Goal: Complete application form

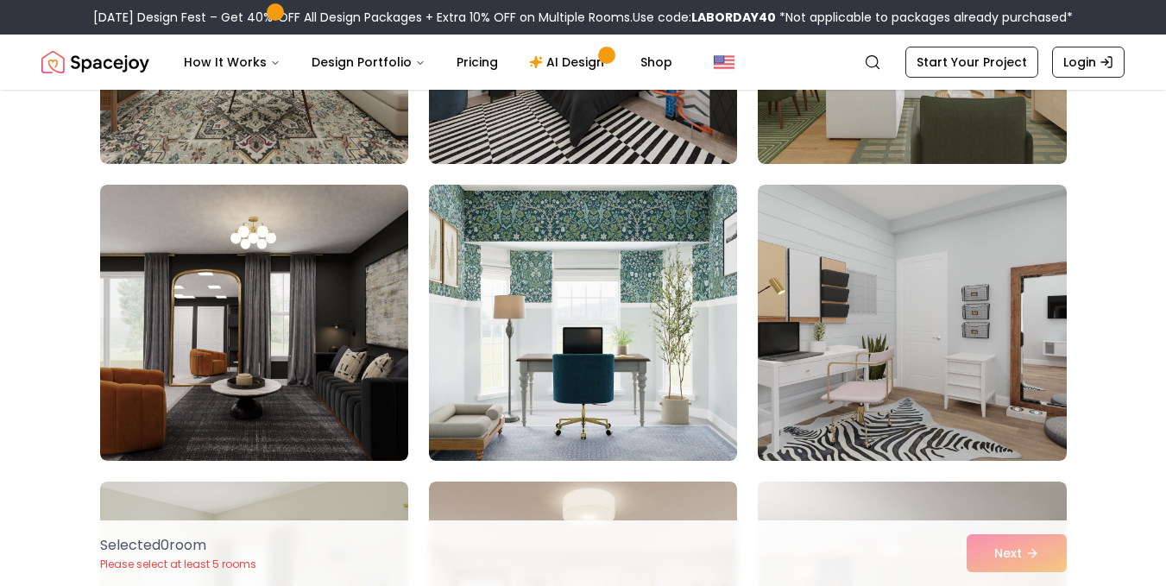
scroll to position [8065, 0]
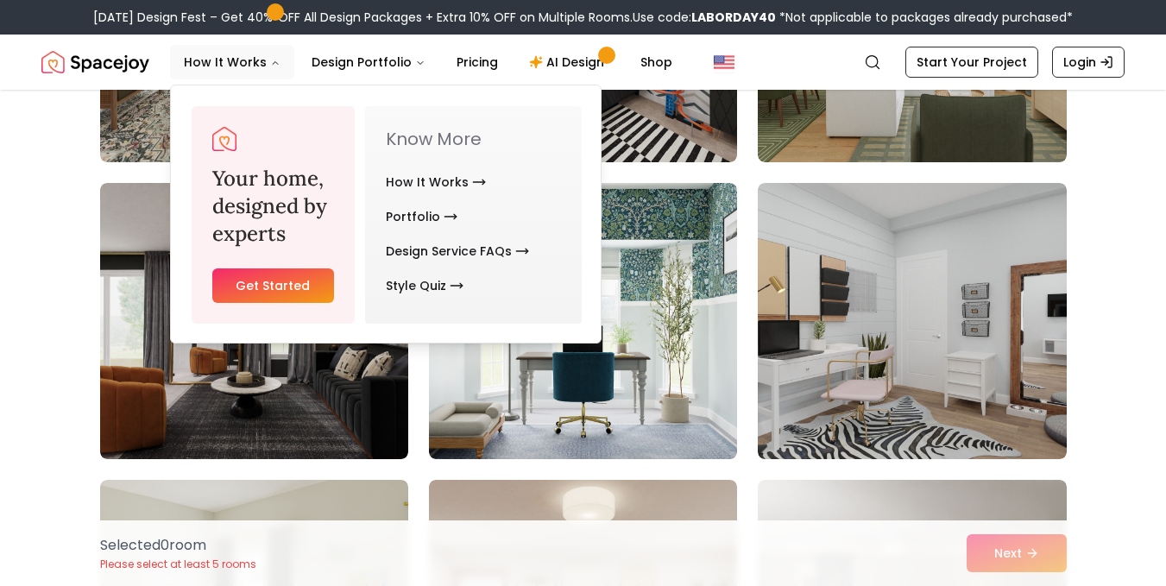
click at [276, 280] on link "Get Started" at bounding box center [273, 285] width 122 height 35
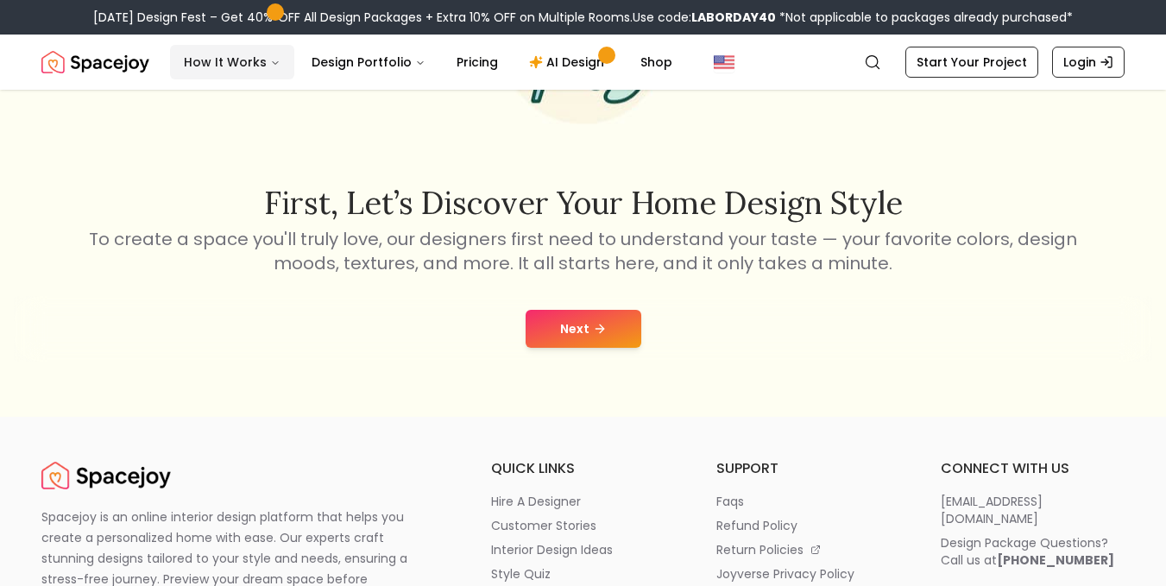
scroll to position [209, 0]
click at [578, 329] on button "Next" at bounding box center [583, 328] width 116 height 38
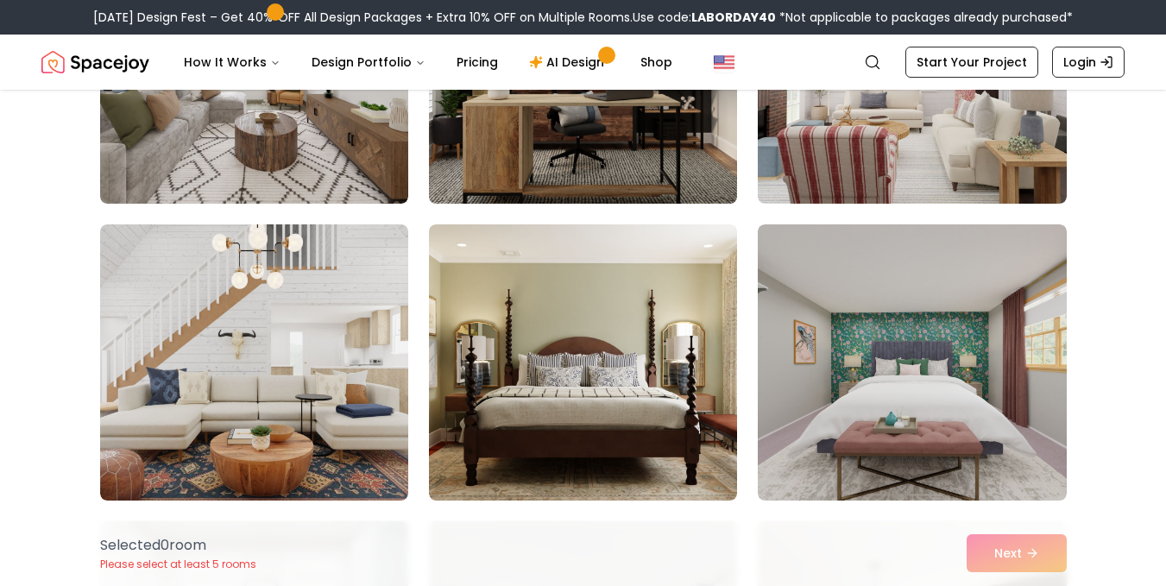
scroll to position [311, 0]
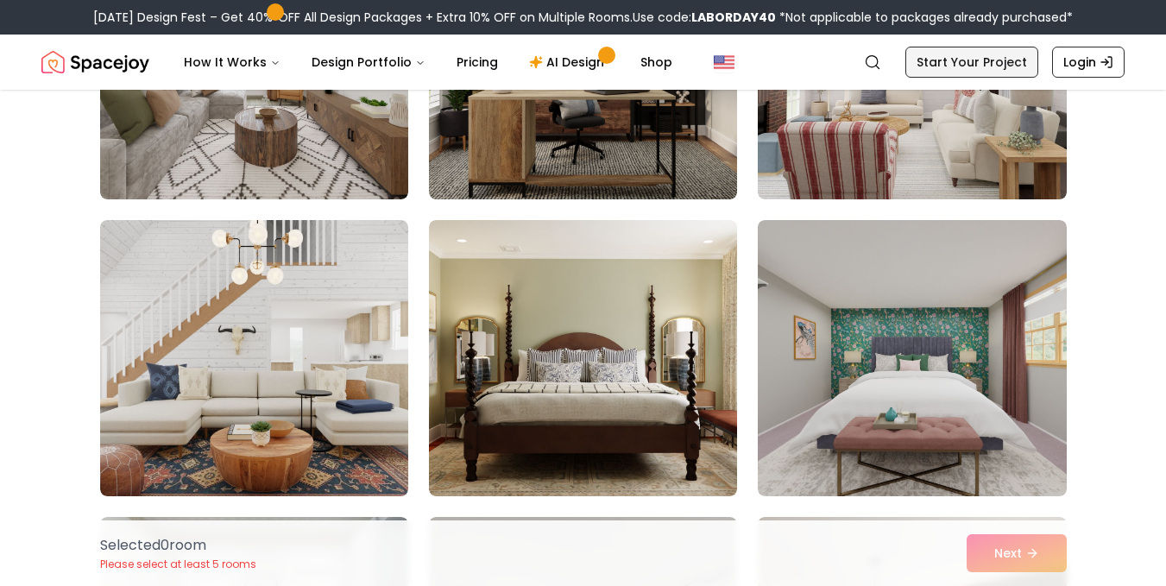
click at [1021, 57] on link "Start Your Project" at bounding box center [971, 62] width 133 height 31
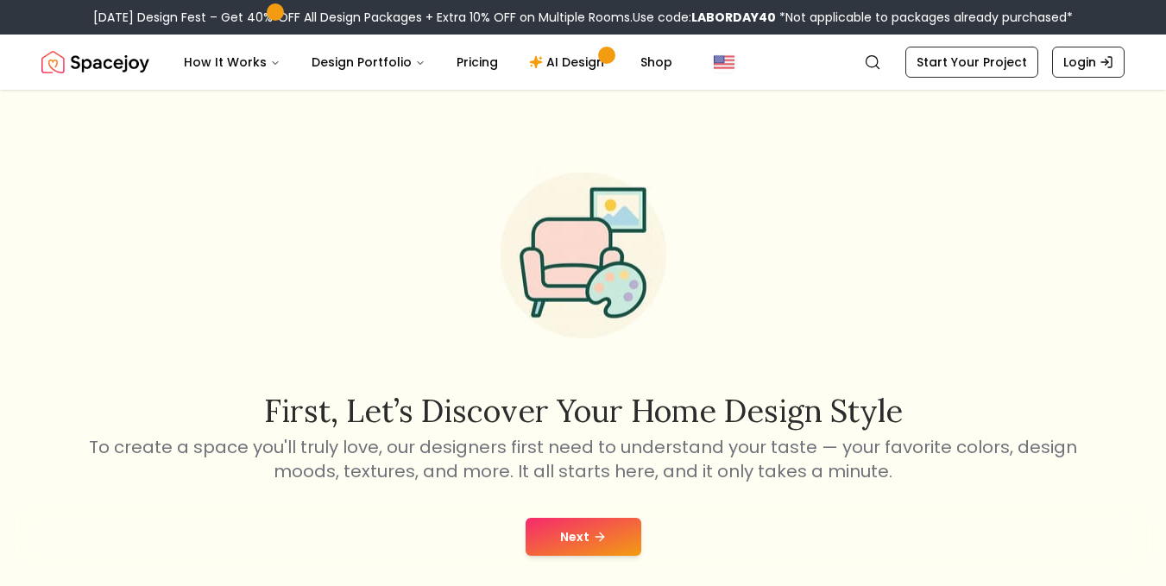
click at [594, 526] on button "Next" at bounding box center [583, 537] width 116 height 38
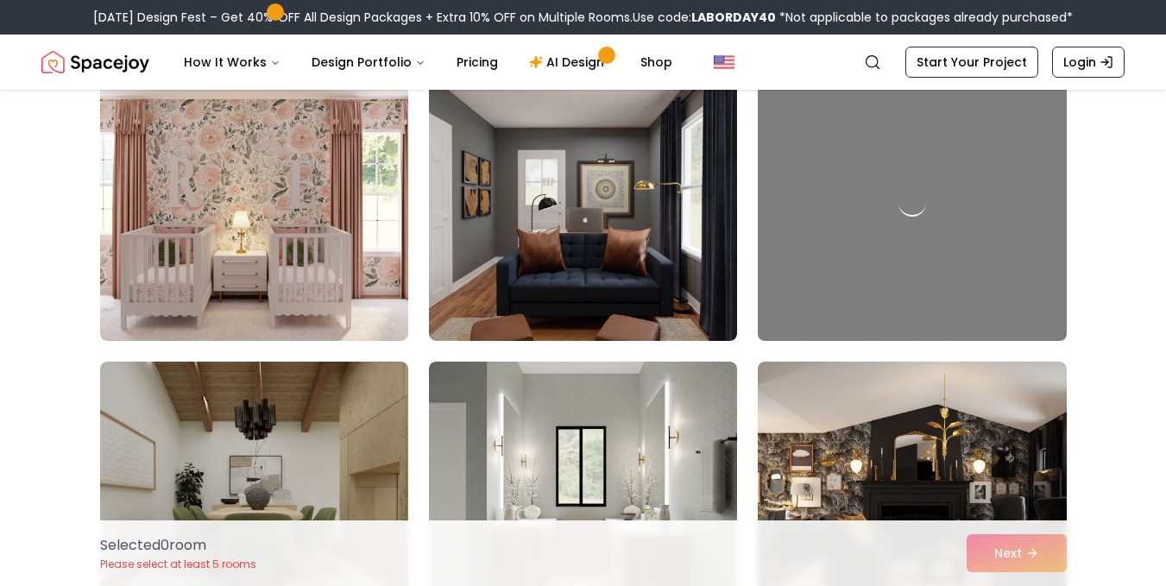
scroll to position [5811, 0]
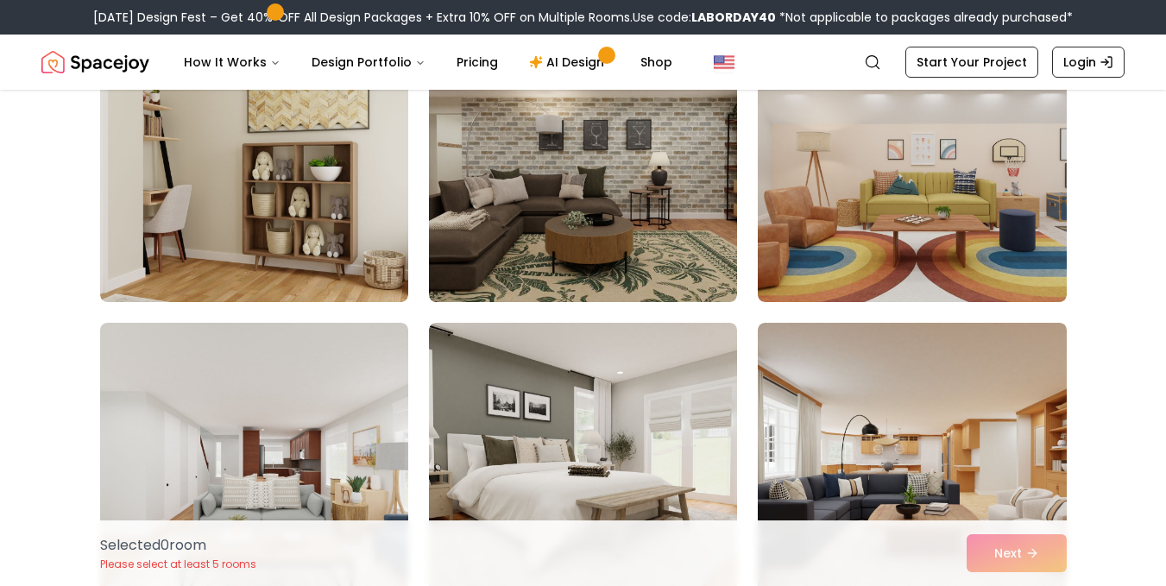
click at [624, 393] on img at bounding box center [583, 461] width 308 height 276
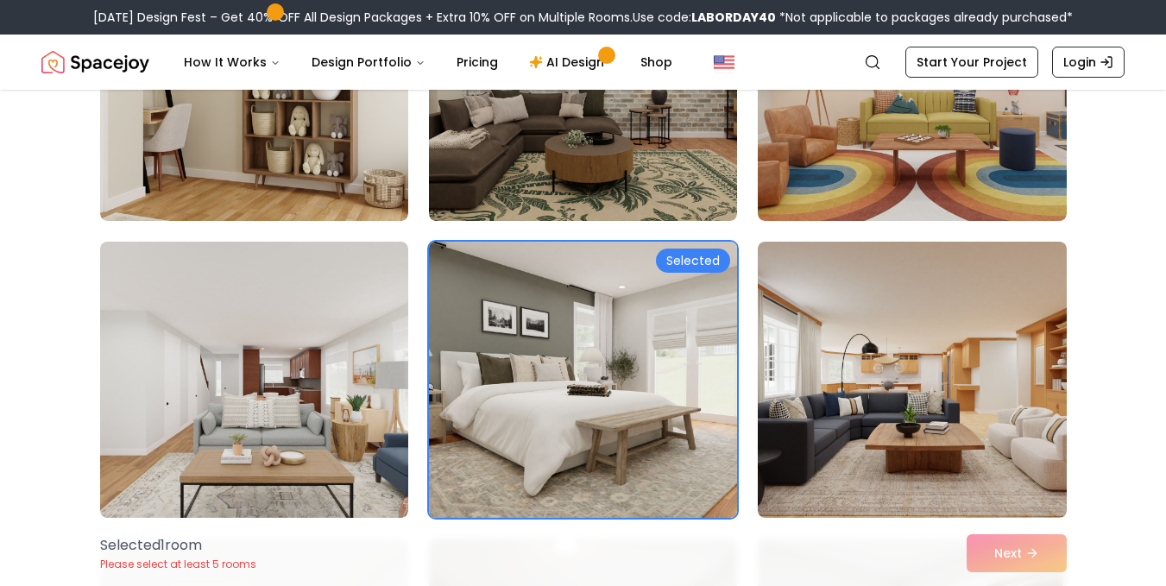
scroll to position [6607, 0]
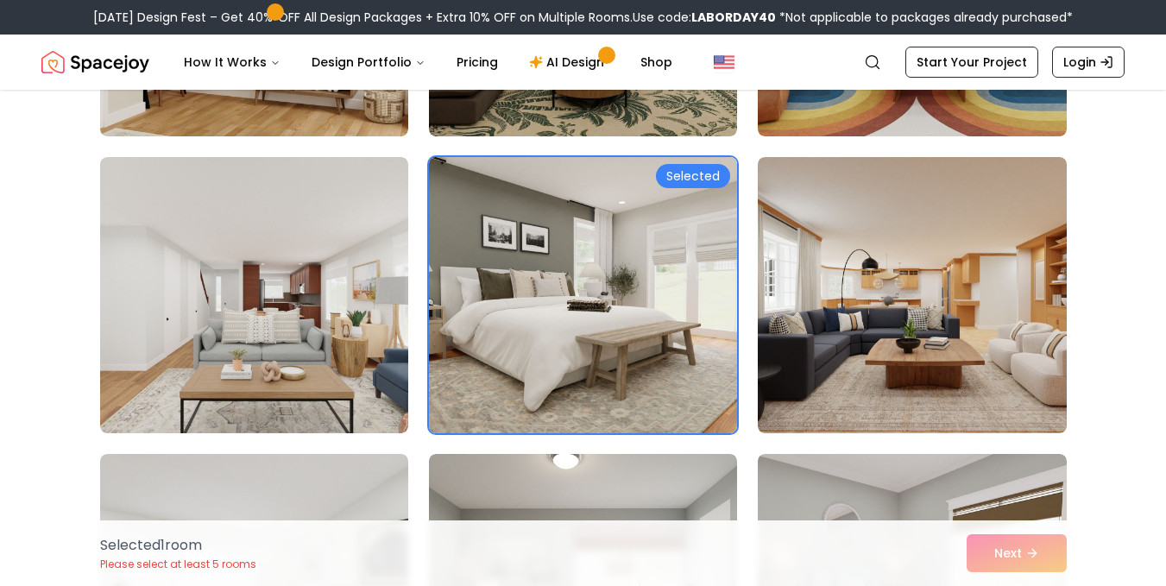
click at [676, 182] on div "Selected" at bounding box center [693, 176] width 74 height 24
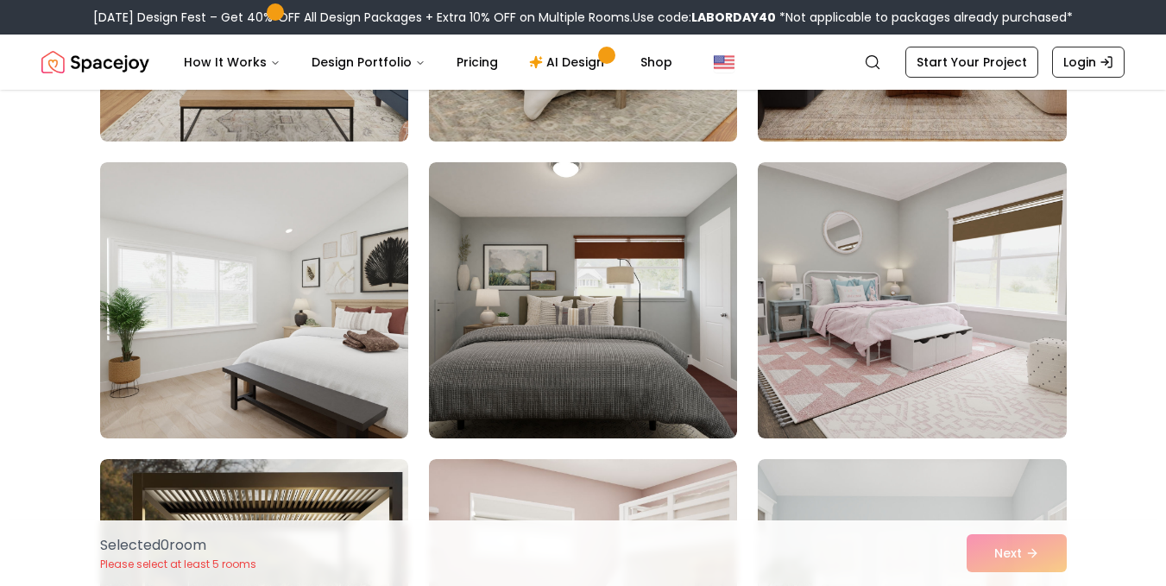
scroll to position [6968, 0]
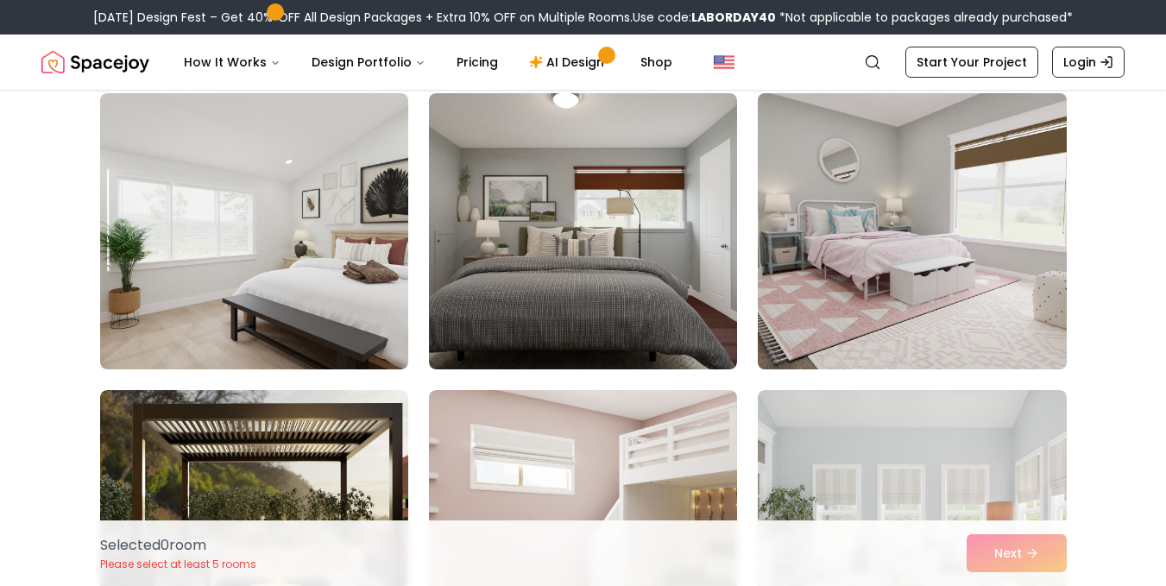
click at [873, 305] on img at bounding box center [912, 231] width 324 height 290
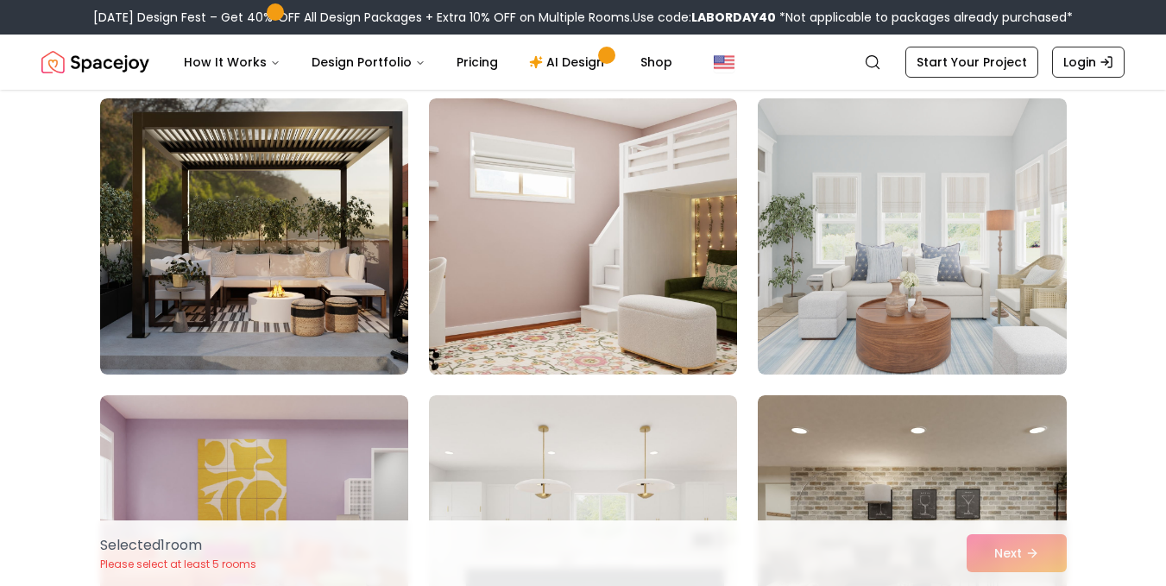
scroll to position [7260, 0]
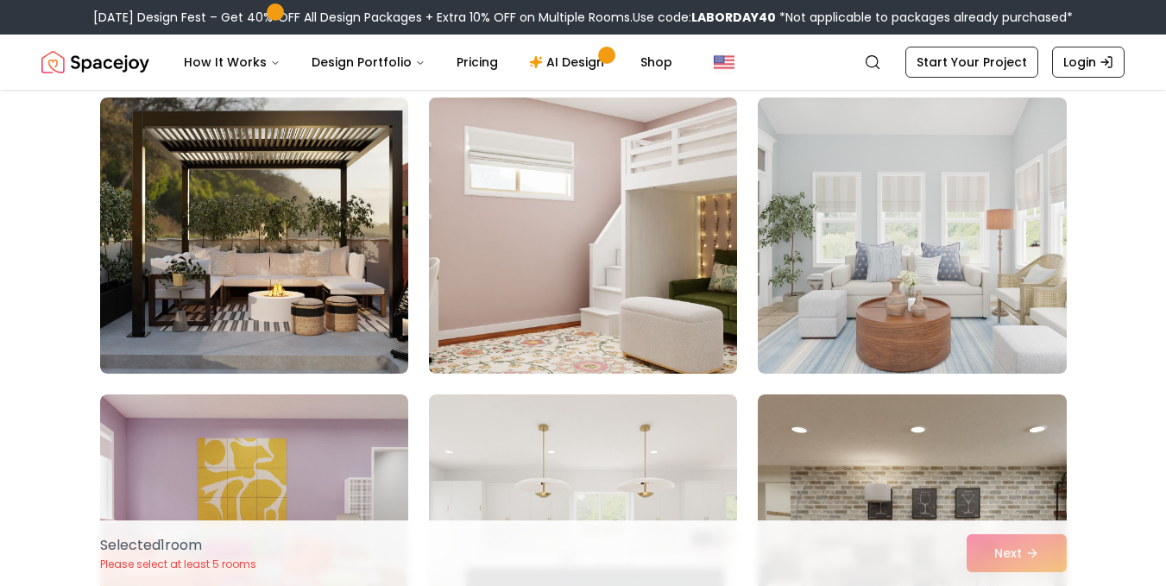
click at [672, 270] on img at bounding box center [583, 236] width 324 height 290
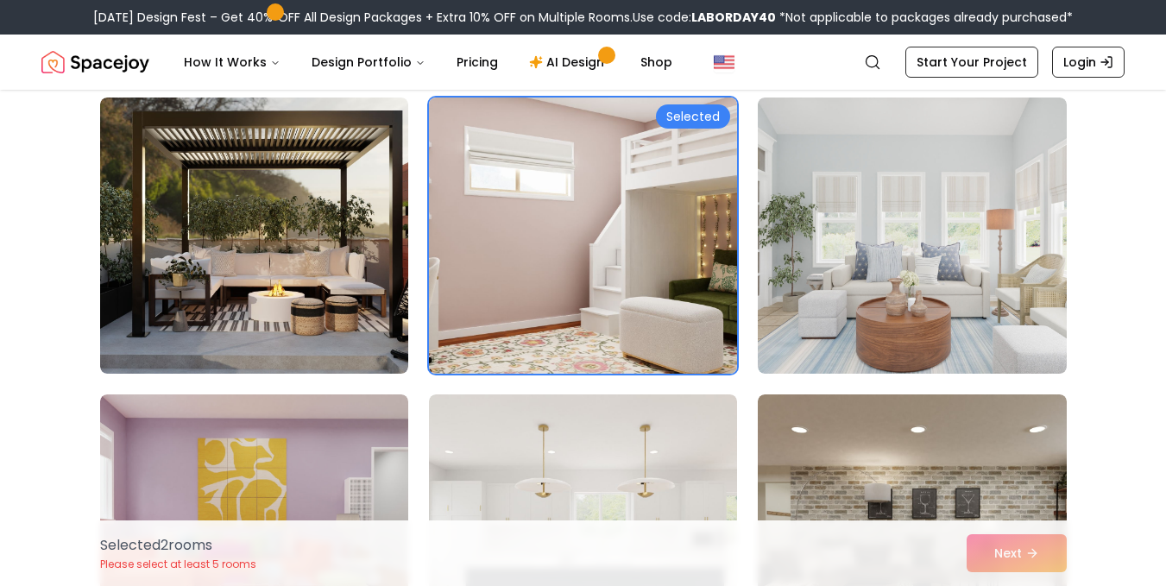
scroll to position [7396, 0]
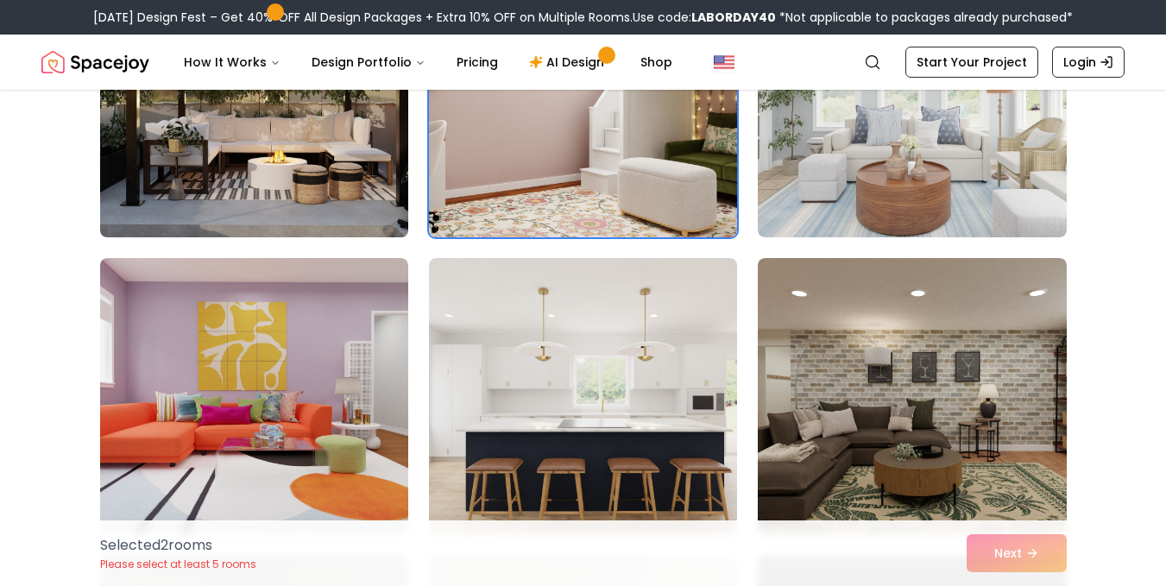
click at [346, 127] on img at bounding box center [254, 99] width 324 height 290
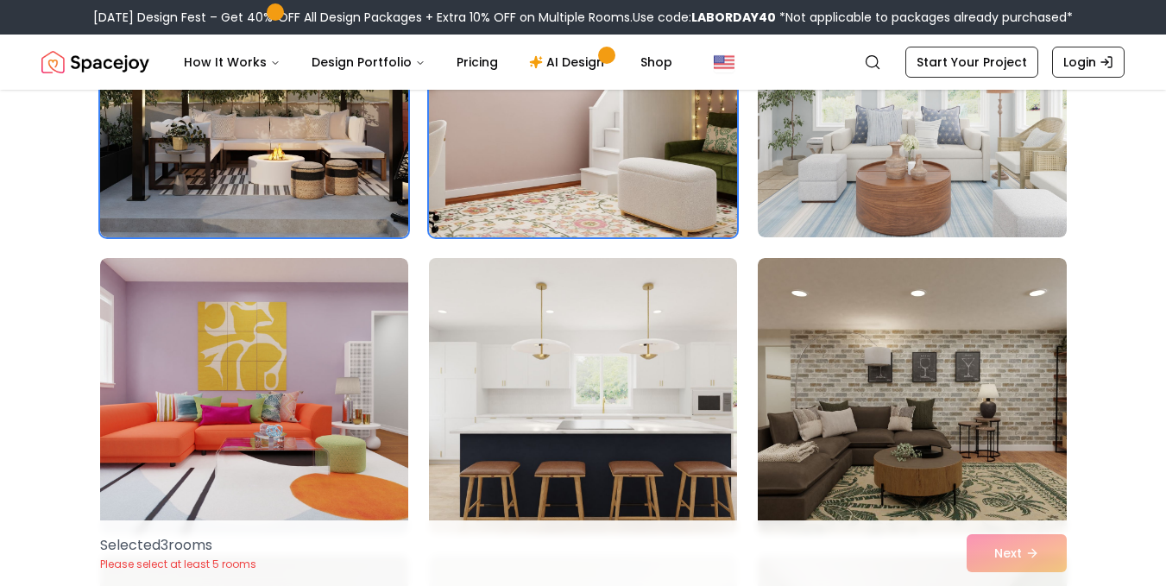
click at [607, 394] on img at bounding box center [583, 396] width 324 height 290
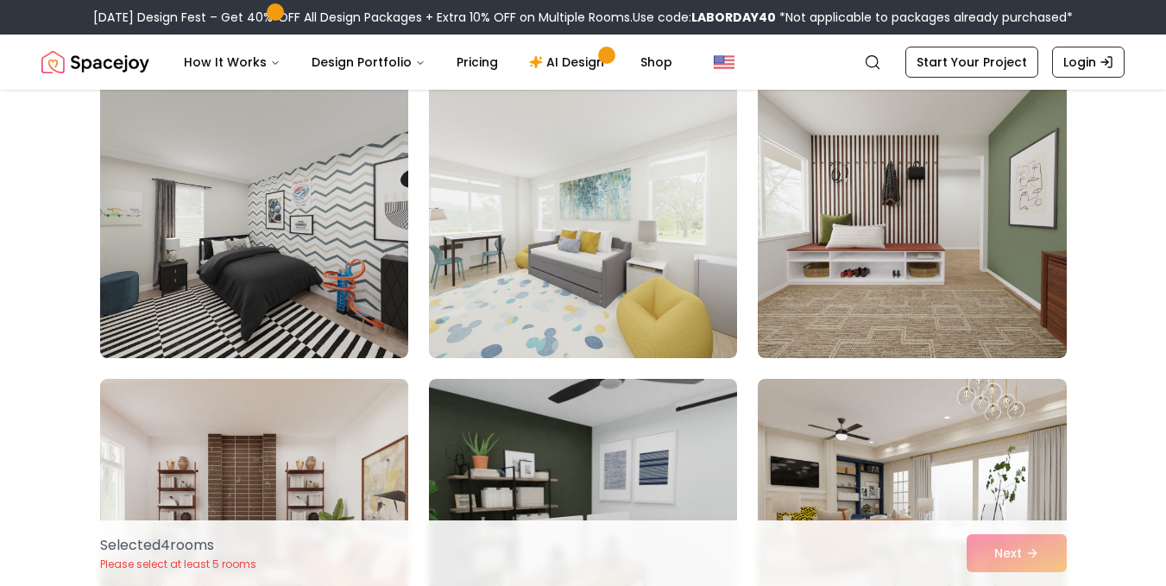
scroll to position [7868, 0]
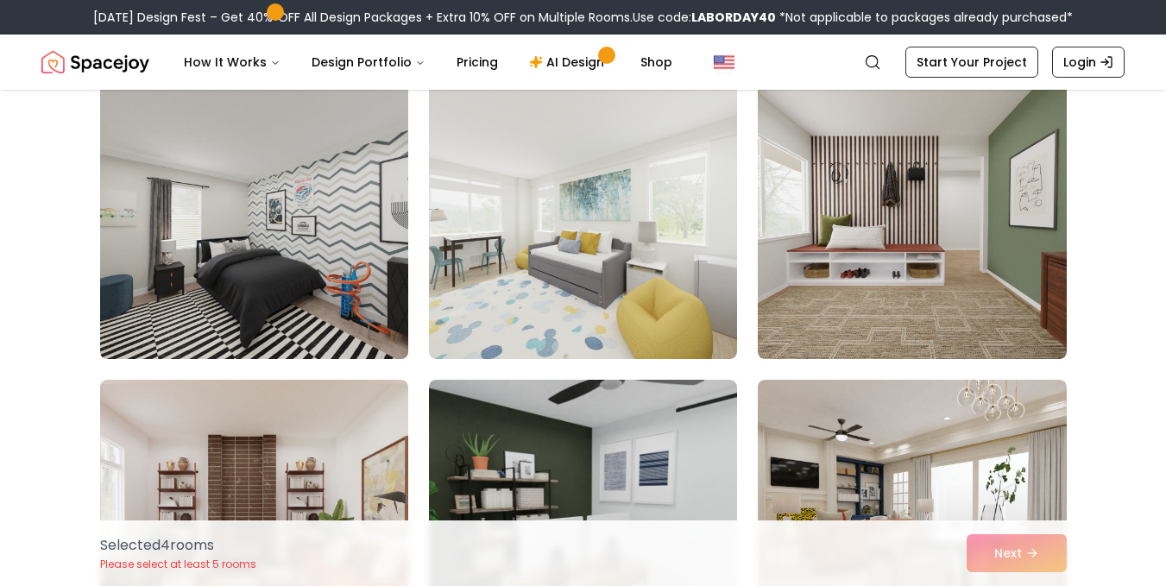
click at [311, 248] on img at bounding box center [254, 221] width 324 height 290
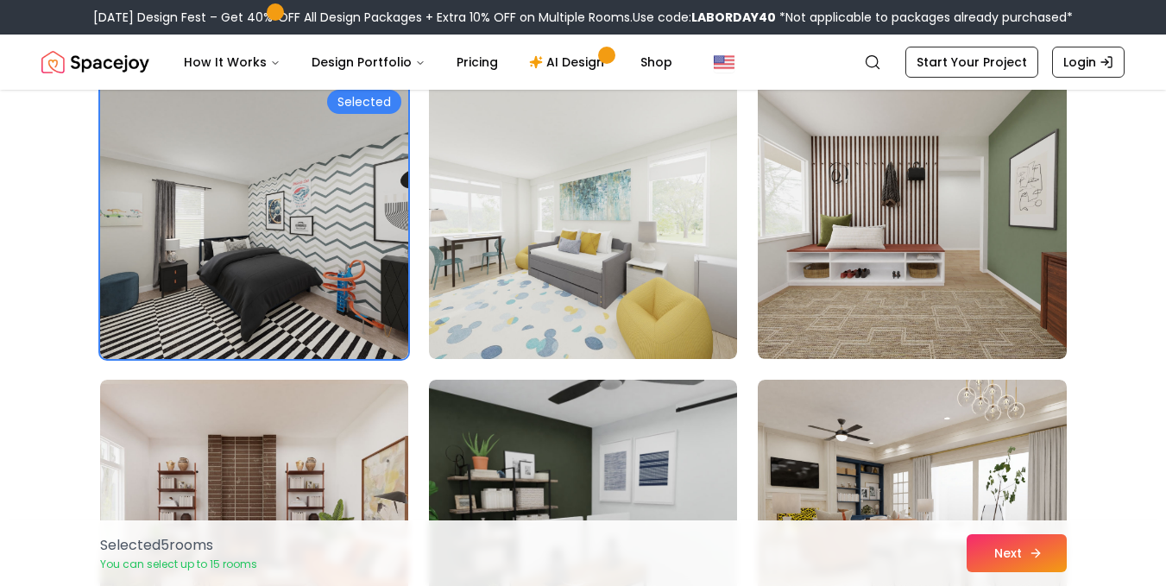
click at [1016, 550] on button "Next" at bounding box center [1016, 553] width 100 height 38
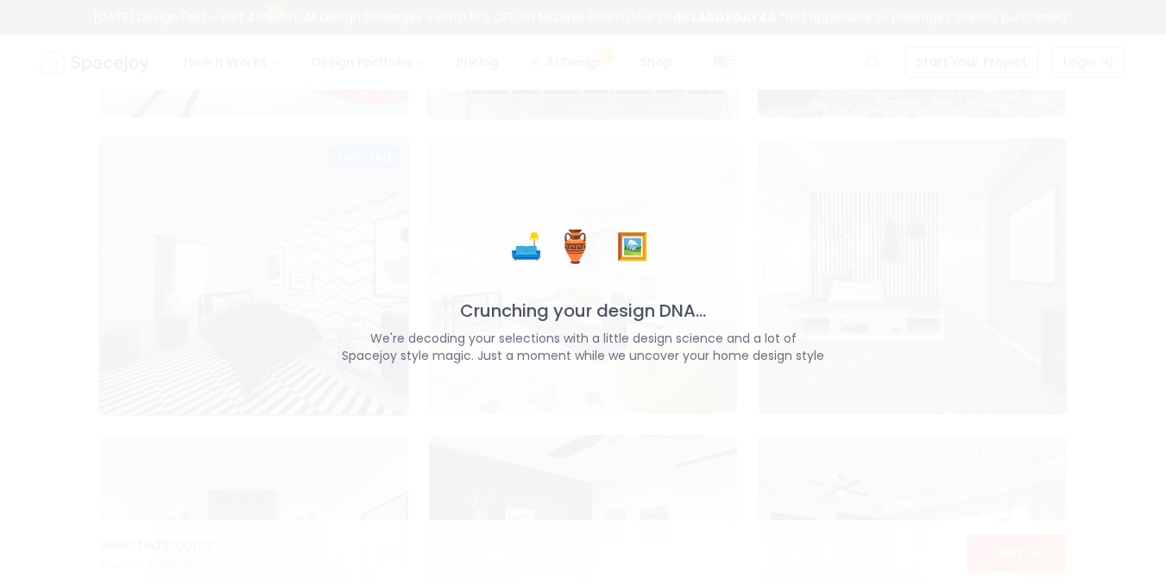
scroll to position [7924, 0]
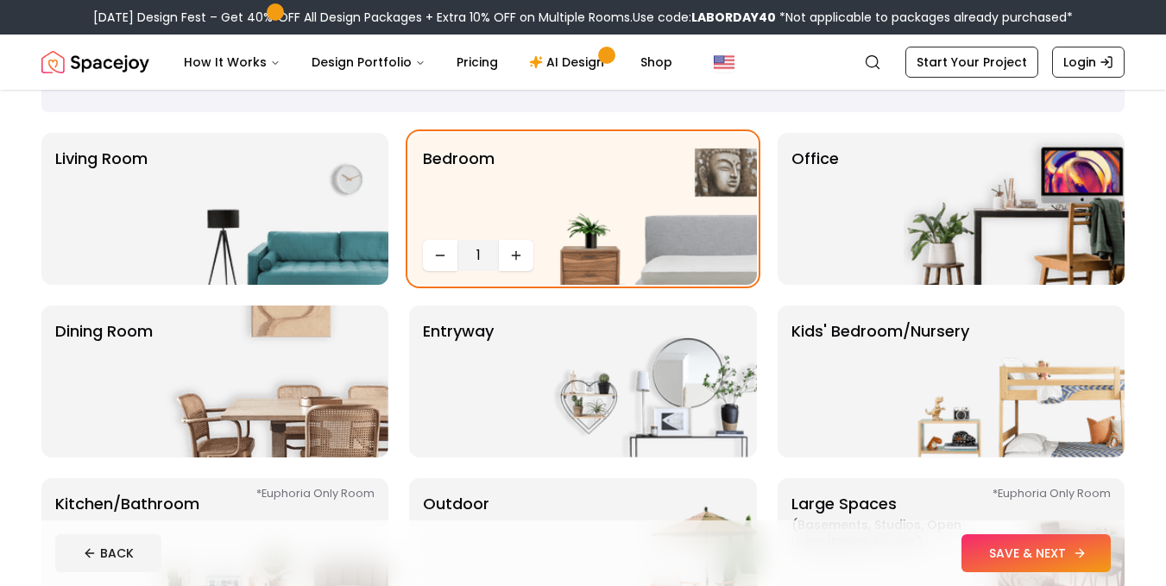
click at [1009, 546] on button "SAVE & NEXT" at bounding box center [1035, 553] width 149 height 38
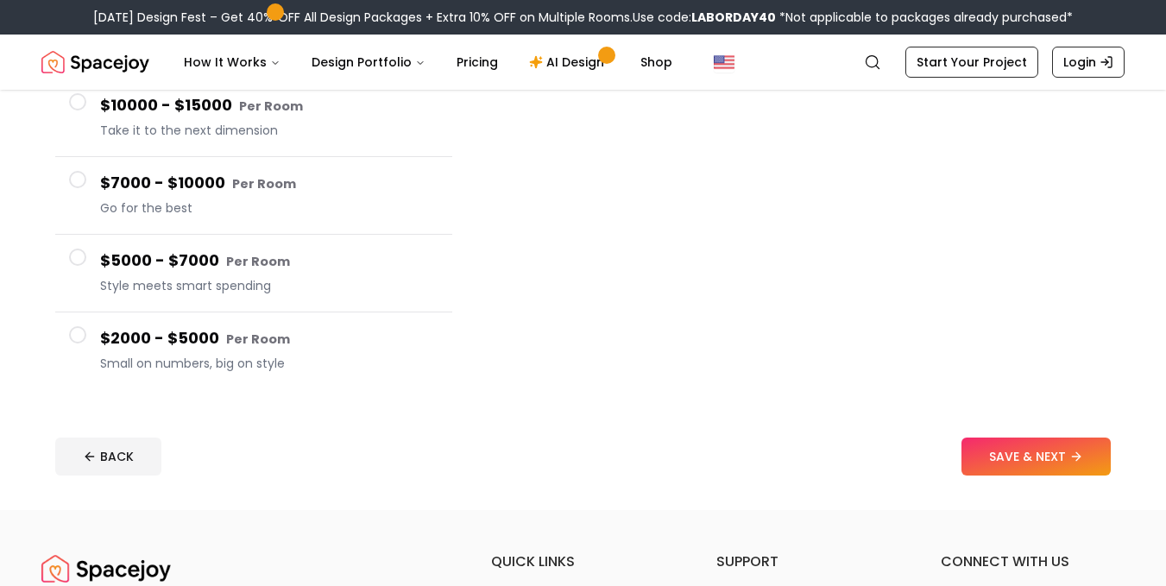
scroll to position [272, 0]
click at [218, 354] on span "Small on numbers, big on style" at bounding box center [269, 362] width 338 height 17
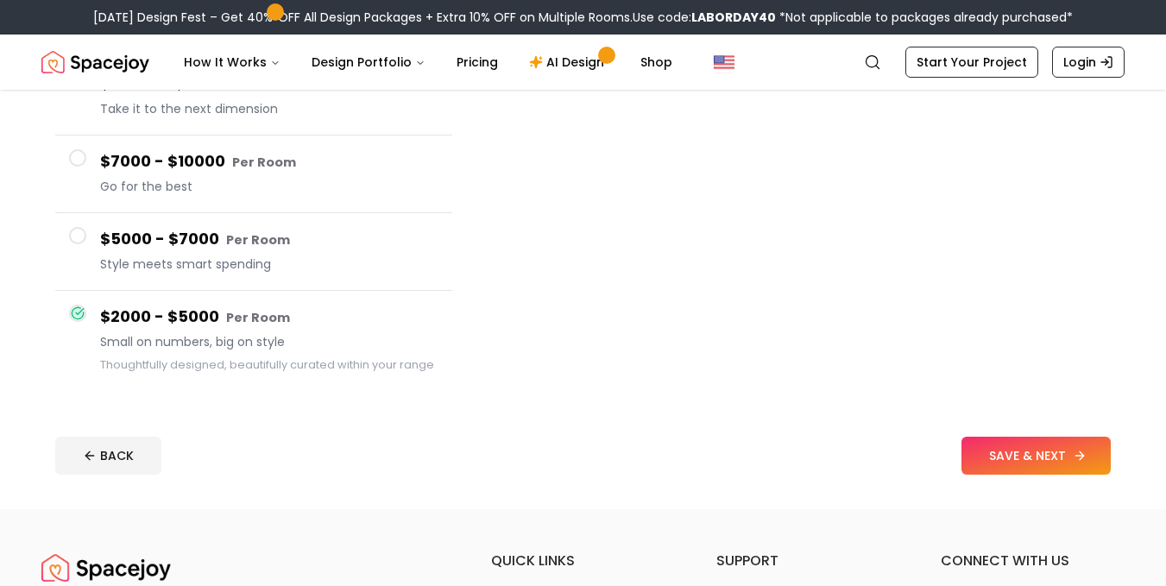
click at [994, 467] on button "SAVE & NEXT" at bounding box center [1035, 456] width 149 height 38
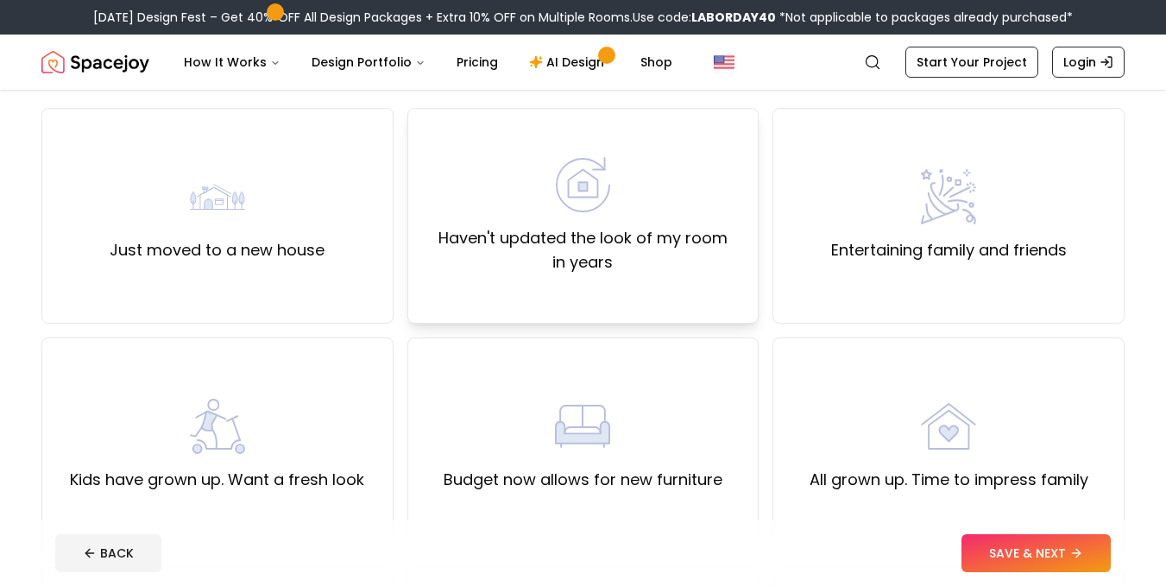
scroll to position [131, 0]
click at [641, 256] on label "Haven't updated the look of my room in years" at bounding box center [583, 249] width 323 height 48
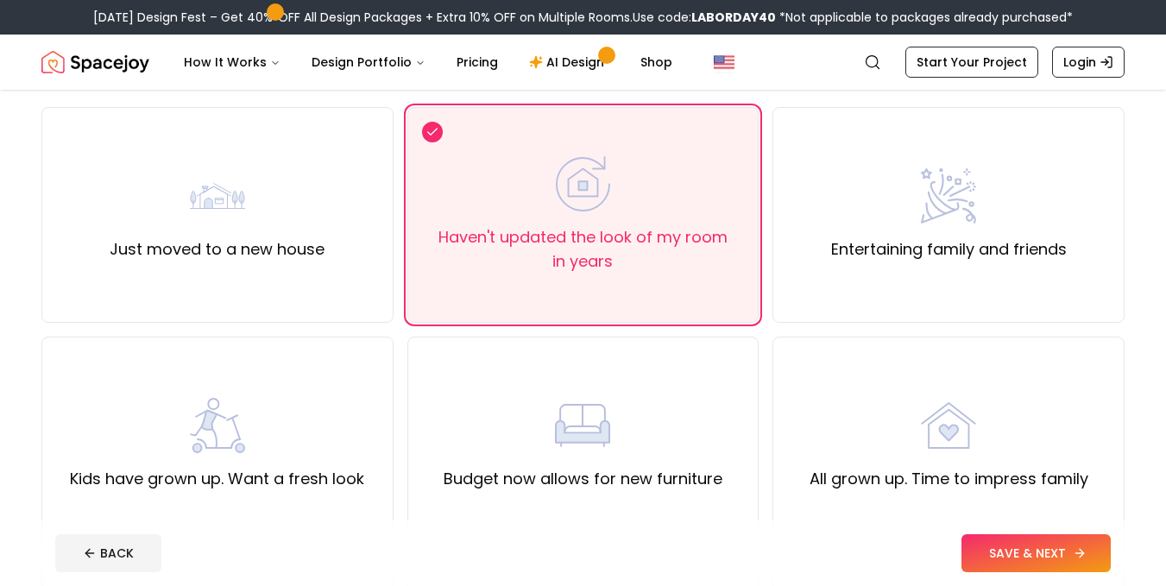
click at [1073, 553] on icon at bounding box center [1079, 553] width 14 height 14
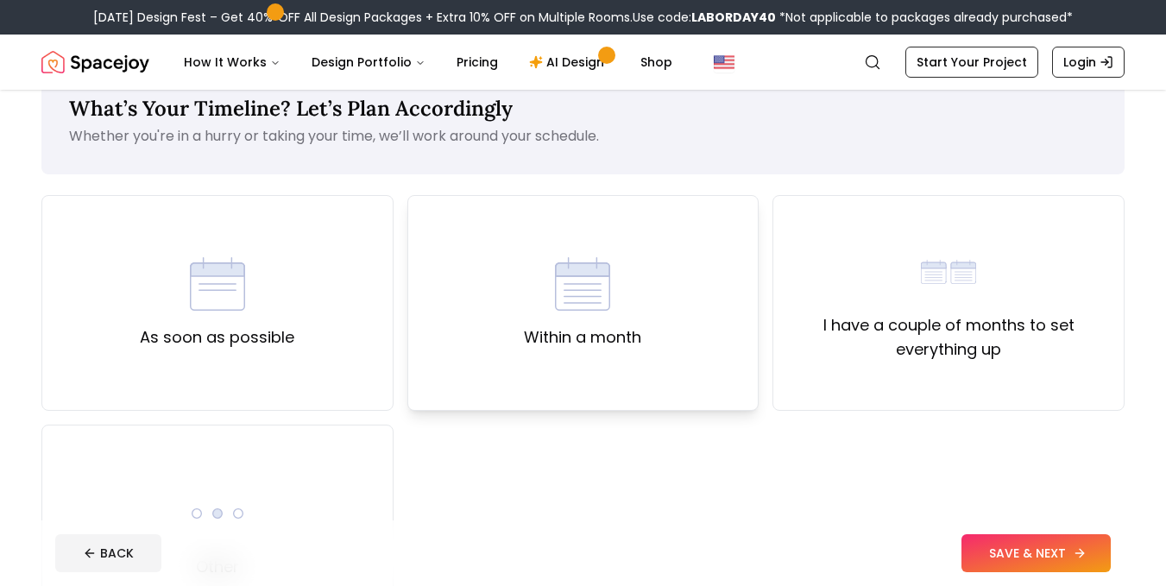
scroll to position [47, 0]
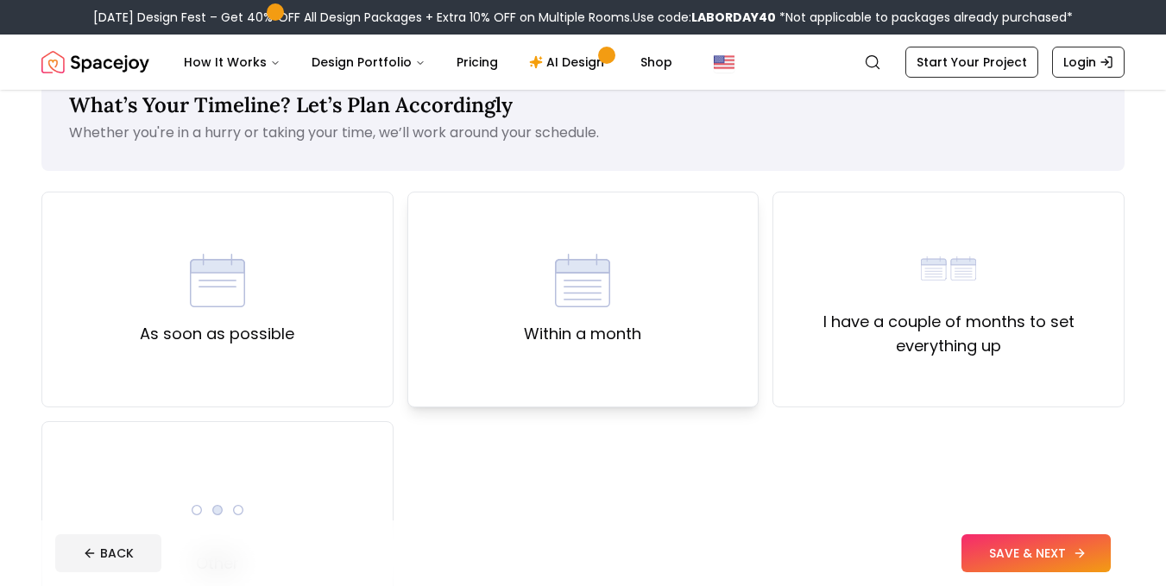
click at [626, 382] on div "Within a month" at bounding box center [583, 300] width 352 height 216
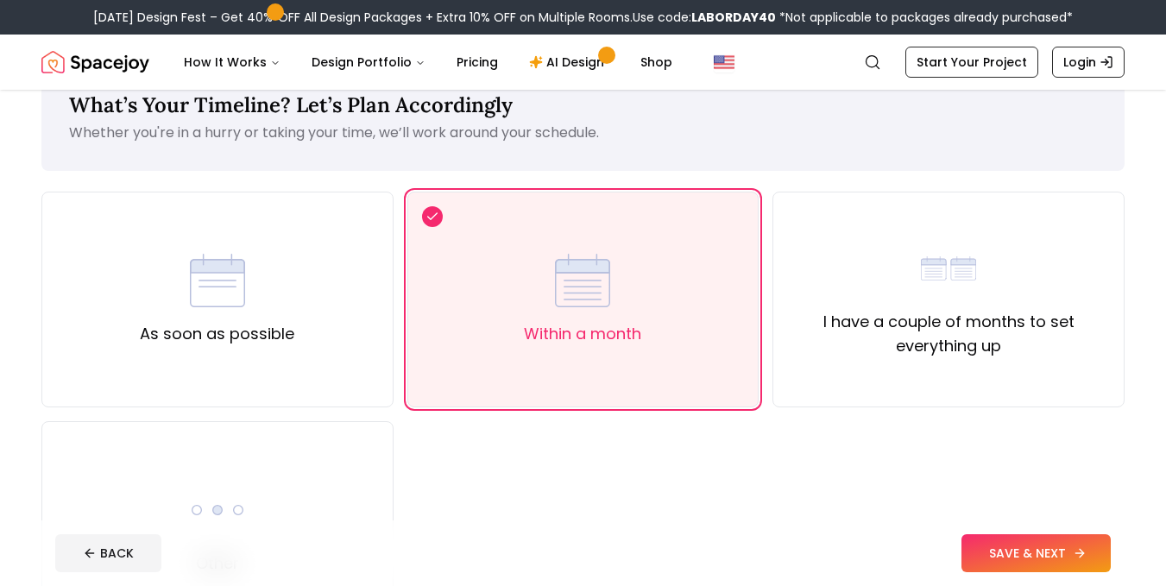
click at [1013, 547] on button "SAVE & NEXT" at bounding box center [1035, 553] width 149 height 38
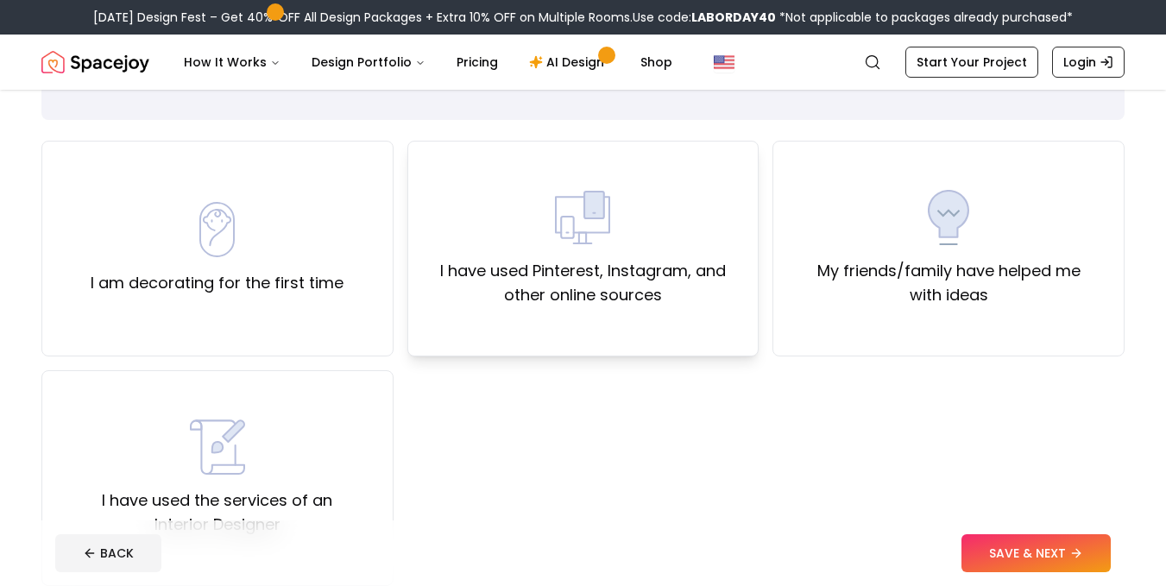
scroll to position [97, 0]
click at [261, 282] on label "I am decorating for the first time" at bounding box center [217, 283] width 253 height 24
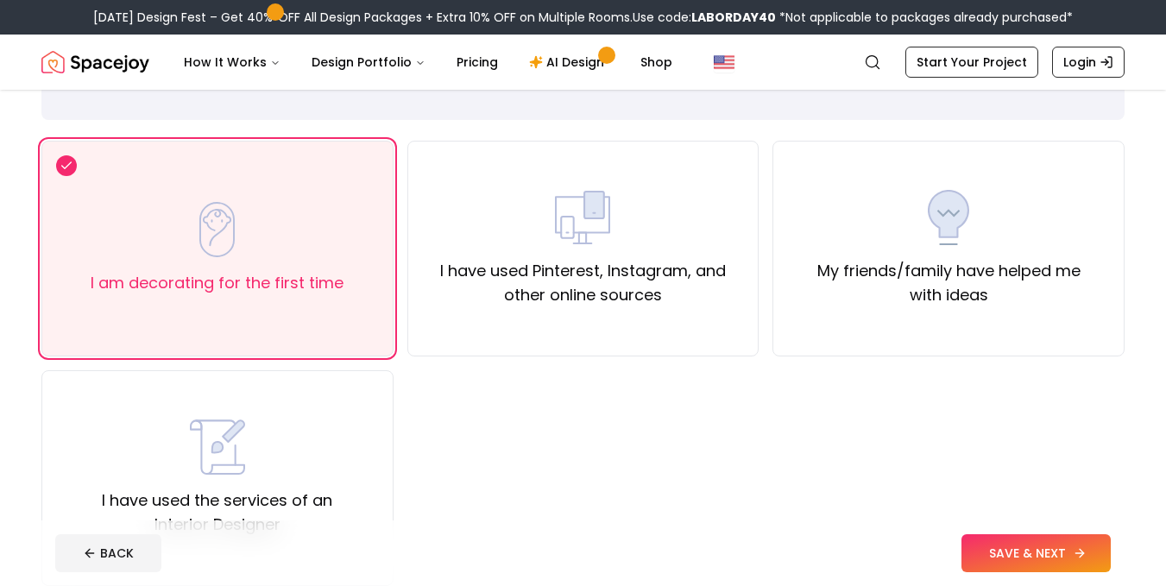
click at [1016, 543] on button "SAVE & NEXT" at bounding box center [1035, 553] width 149 height 38
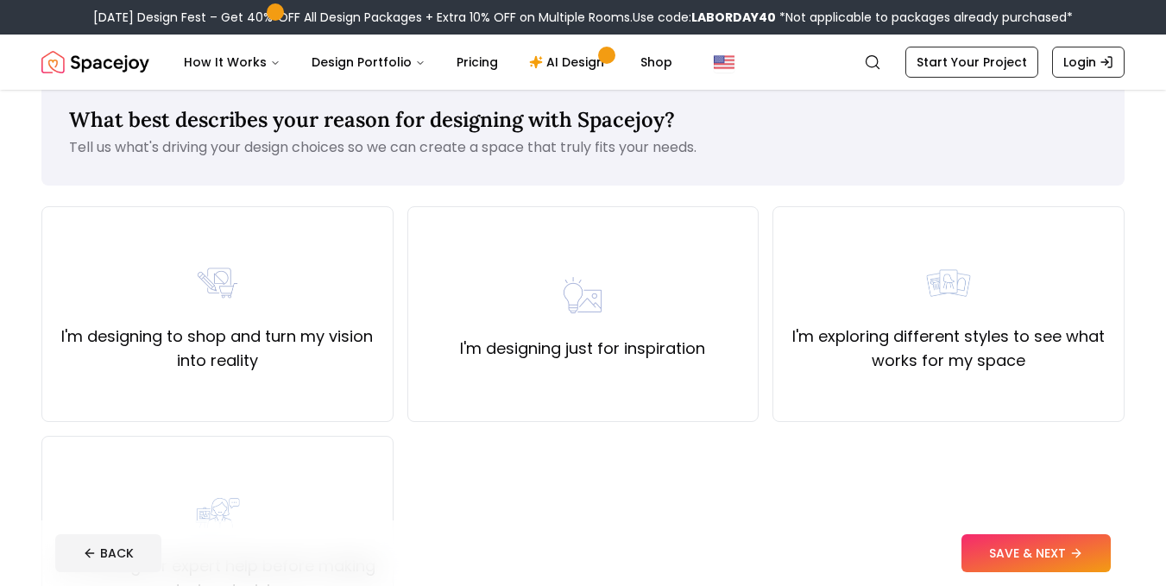
scroll to position [28, 0]
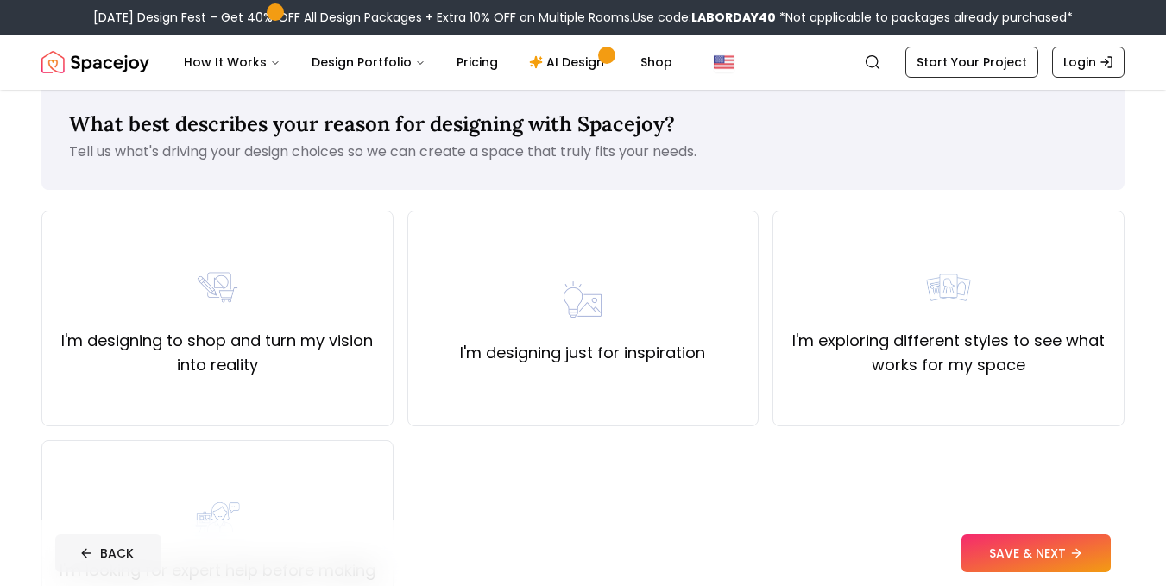
click at [129, 550] on button "BACK" at bounding box center [108, 553] width 106 height 38
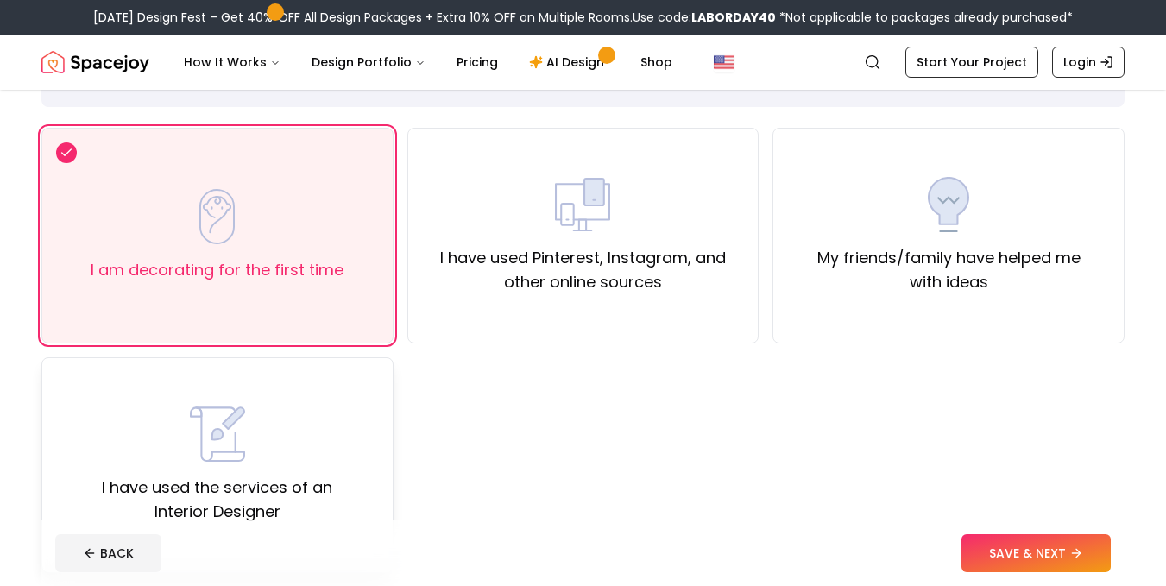
scroll to position [115, 0]
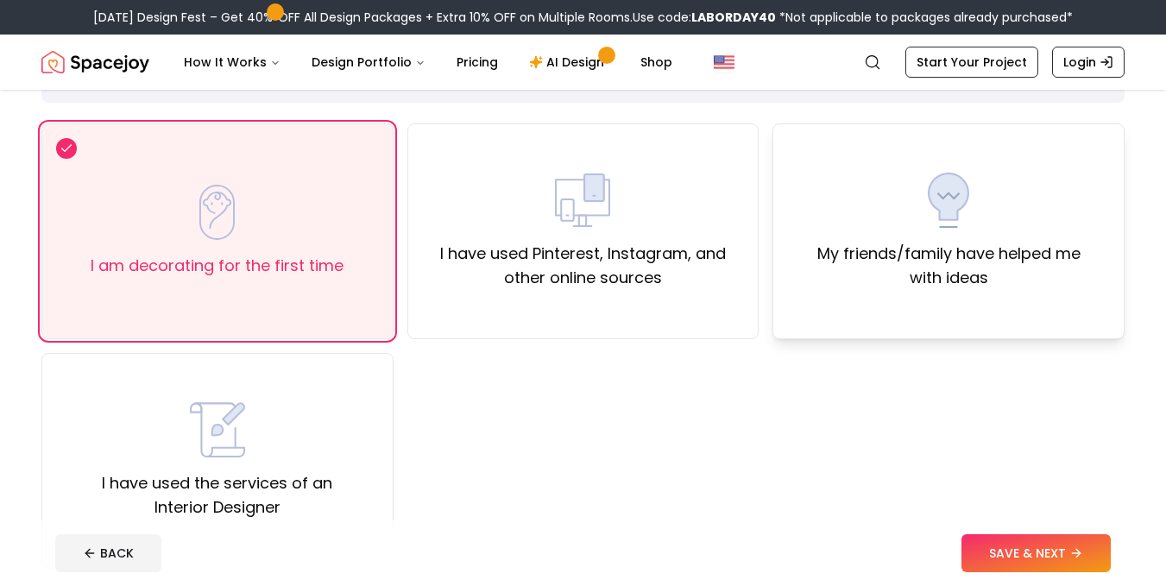
click at [931, 259] on label "My friends/family have helped me with ideas" at bounding box center [948, 266] width 323 height 48
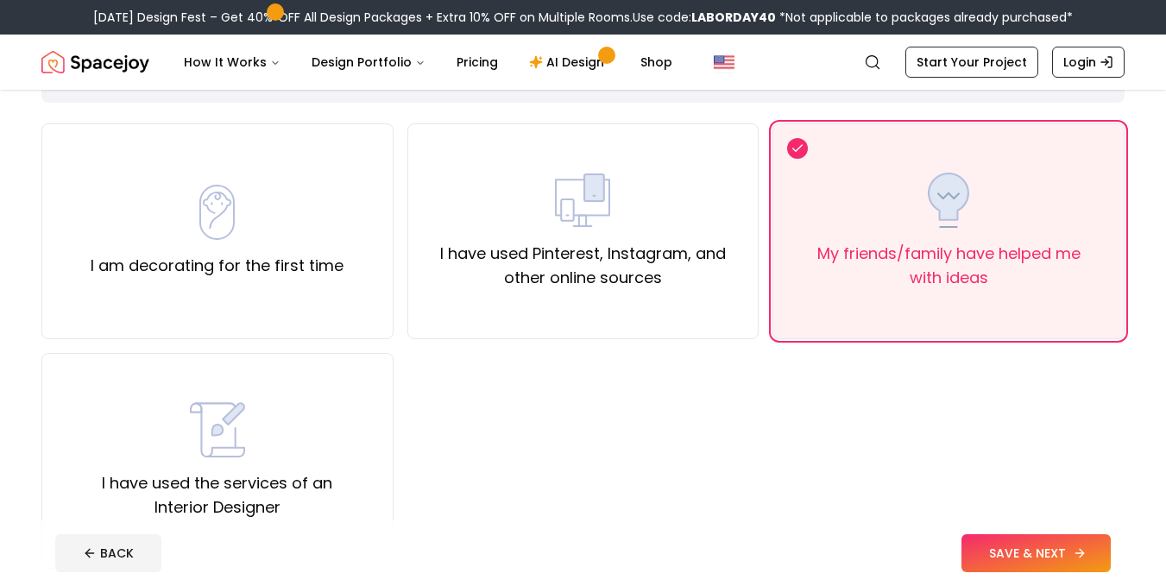
click at [1024, 564] on button "SAVE & NEXT" at bounding box center [1035, 553] width 149 height 38
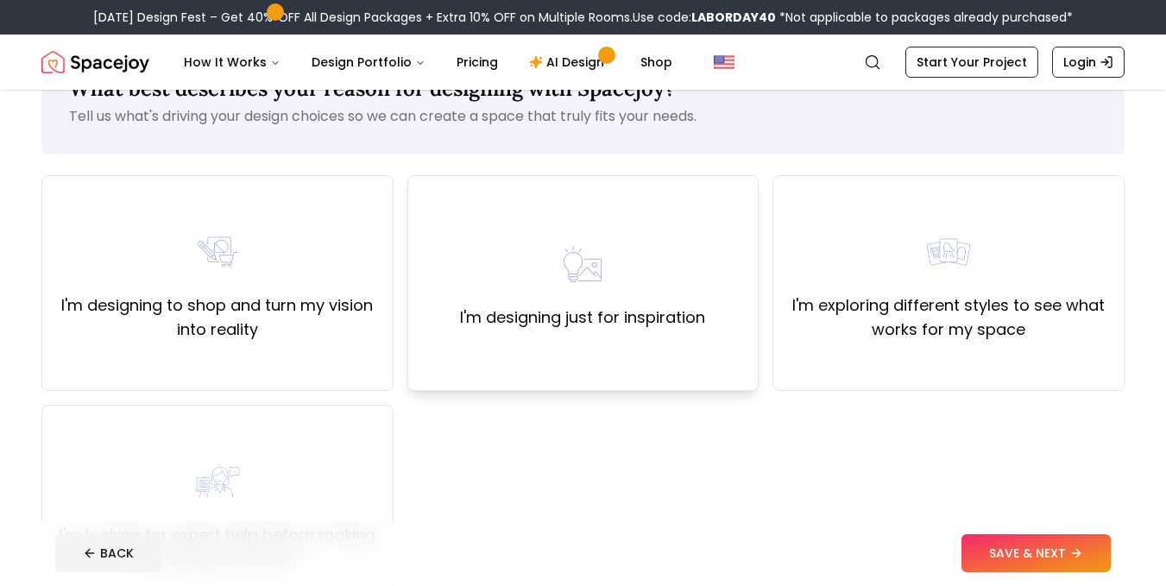
scroll to position [64, 0]
click at [341, 306] on label "I'm designing to shop and turn my vision into reality" at bounding box center [217, 316] width 323 height 48
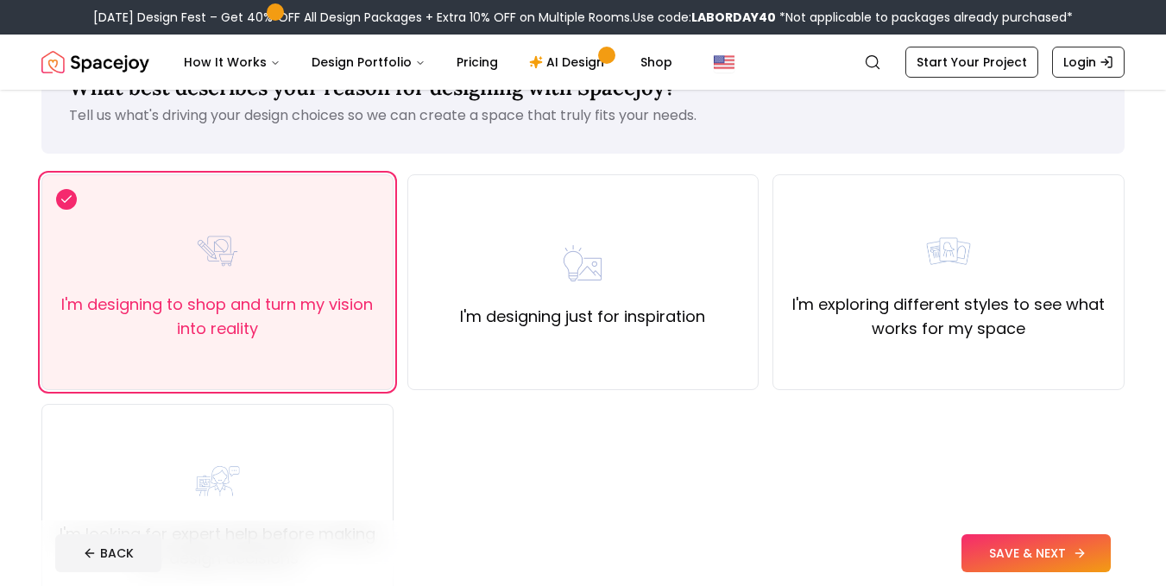
click at [1025, 541] on button "SAVE & NEXT" at bounding box center [1035, 553] width 149 height 38
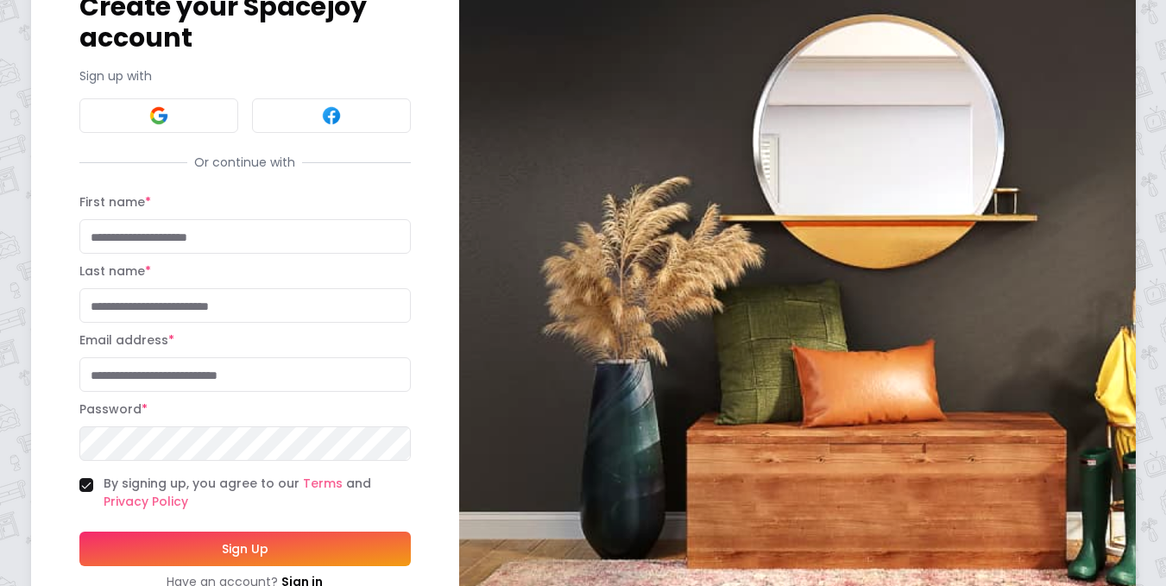
scroll to position [174, 0]
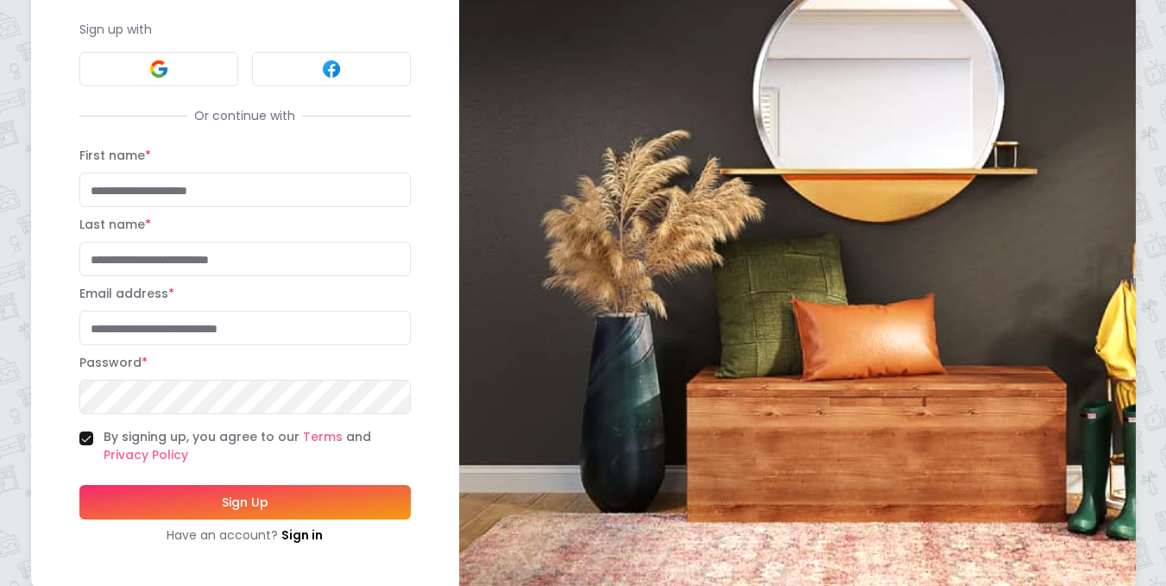
click at [207, 173] on input "First name *" at bounding box center [244, 190] width 331 height 35
type input "****"
click at [176, 242] on input "Last name *" at bounding box center [244, 259] width 331 height 35
type input "***"
click at [150, 311] on input "Email address *" at bounding box center [244, 328] width 331 height 35
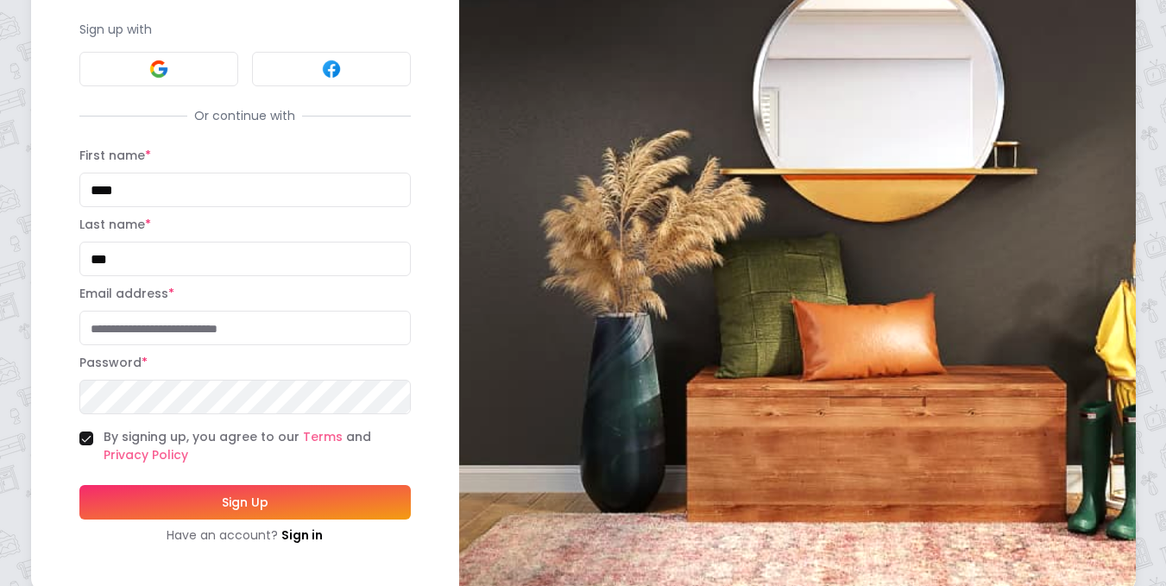
click at [183, 248] on input "***" at bounding box center [244, 259] width 331 height 35
click at [96, 173] on input "****" at bounding box center [244, 190] width 331 height 35
click at [185, 180] on input "****" at bounding box center [244, 190] width 331 height 35
type input "******"
drag, startPoint x: 170, startPoint y: 244, endPoint x: 0, endPoint y: 267, distance: 171.6
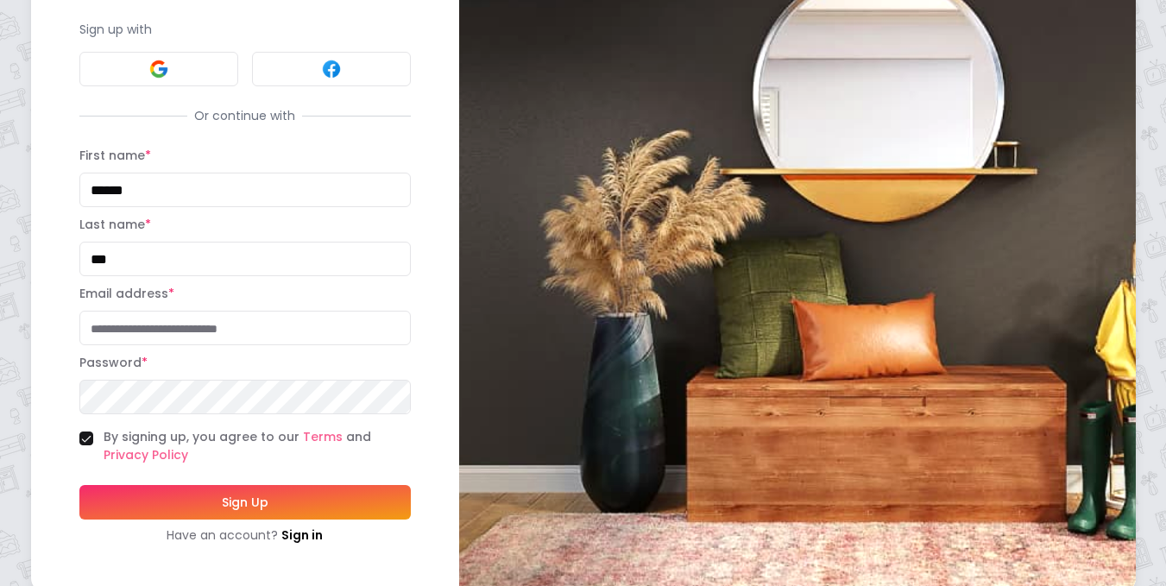
click at [0, 267] on div "Create your Spacejoy account Sign up with Or continue with First name * ****** …" at bounding box center [583, 216] width 1166 height 780
type input "******"
click at [179, 315] on input "Email address *" at bounding box center [244, 328] width 331 height 35
type input "*"
type input "**********"
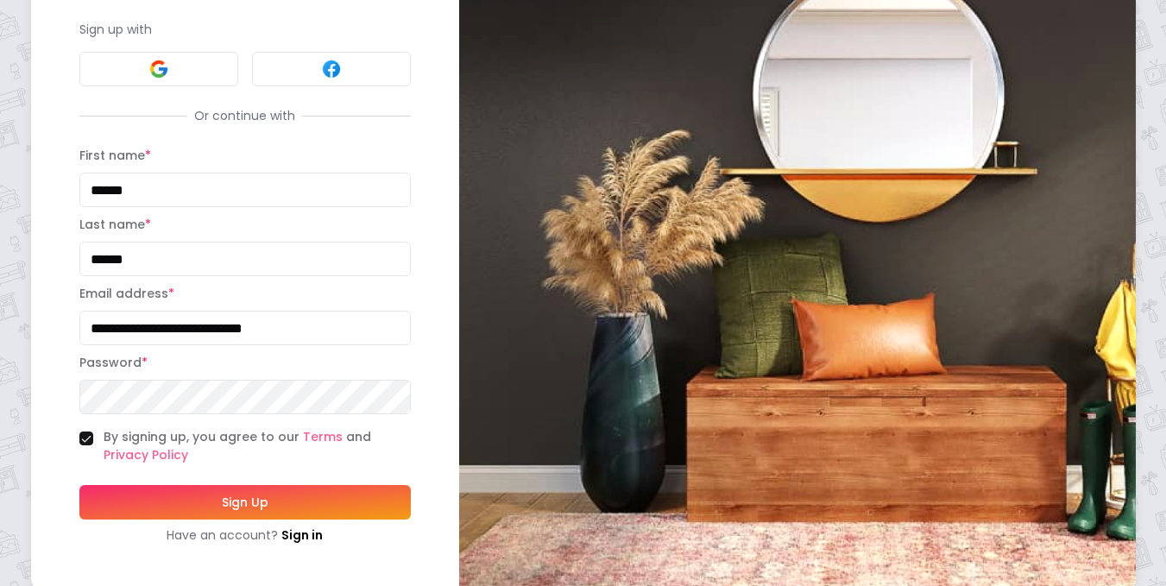
click at [79, 485] on button "Sign Up" at bounding box center [244, 502] width 331 height 35
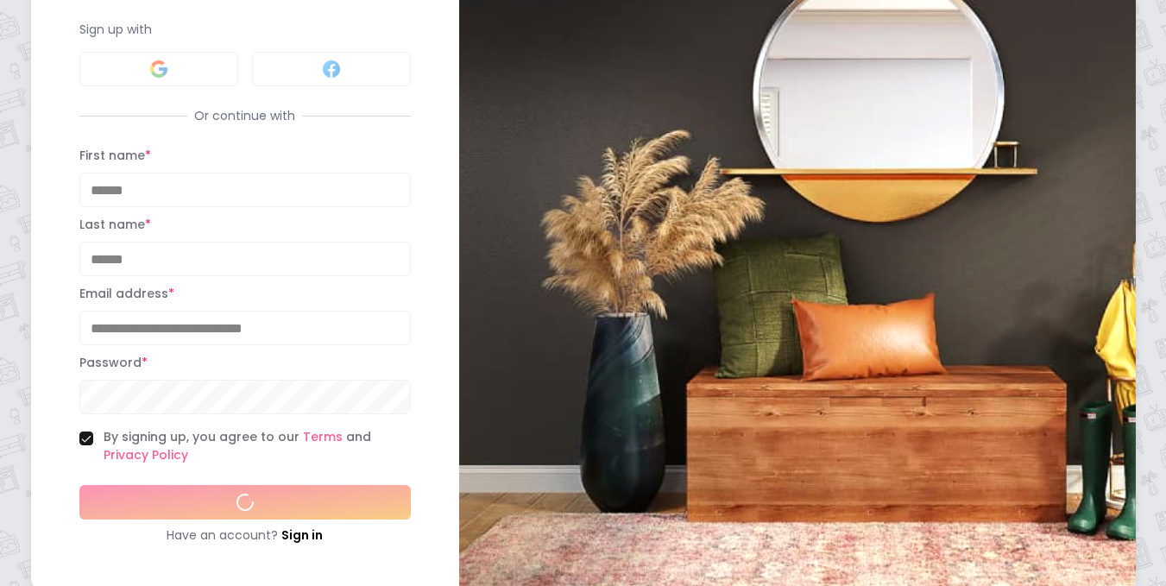
scroll to position [214, 0]
